Goal: Transaction & Acquisition: Purchase product/service

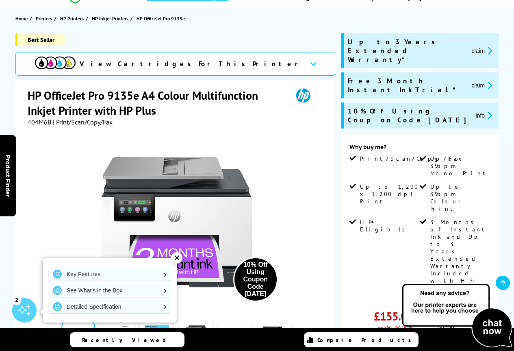
scroll to position [81, 0]
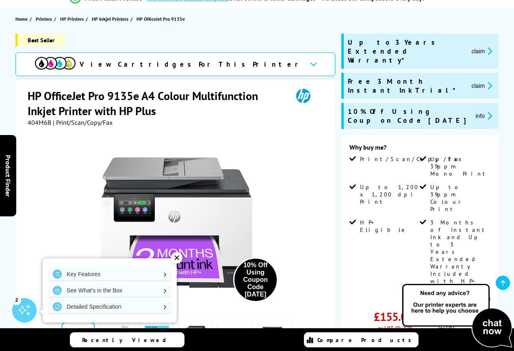
click at [310, 65] on icon at bounding box center [313, 64] width 7 height 4
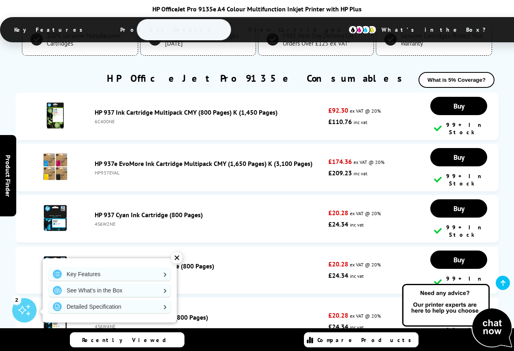
scroll to position [2139, 0]
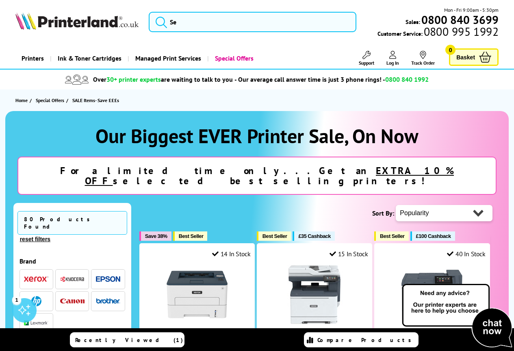
click at [477, 203] on div "Close dialog Sign-up for Exclusive Discounts Subscribe to our newsletter and ge…" at bounding box center [257, 175] width 514 height 351
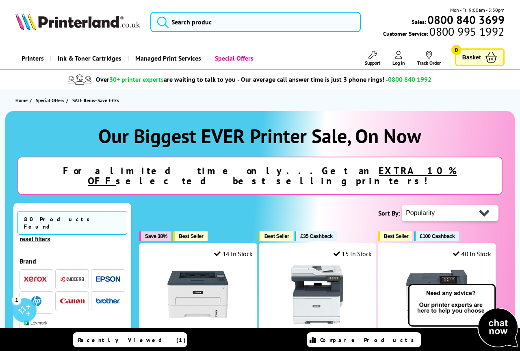
click at [477, 205] on select "Popularity Rating Price - Low to High Price - High to Low Running Costs - Low t…" at bounding box center [450, 213] width 97 height 16
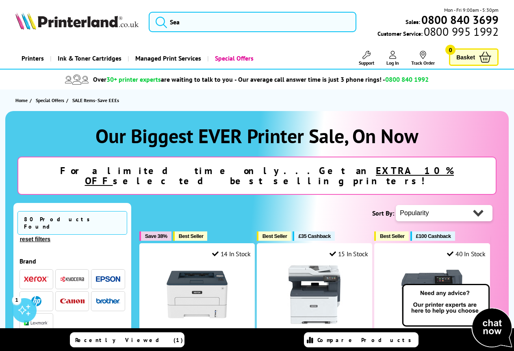
select select "Price Ascending"
click at [396, 205] on select "Popularity Rating Price - Low to High Price - High to Low Running Costs - Low t…" at bounding box center [444, 213] width 97 height 16
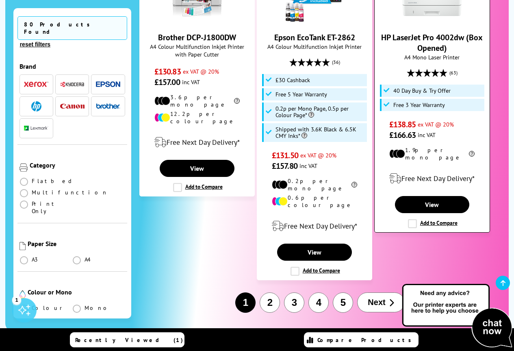
scroll to position [1218, 0]
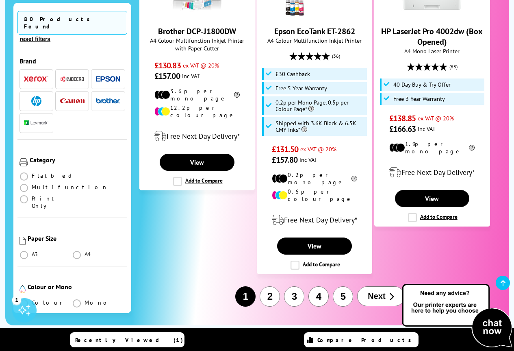
click at [383, 291] on span "Next" at bounding box center [376, 295] width 17 height 9
